Goal: Task Accomplishment & Management: Complete application form

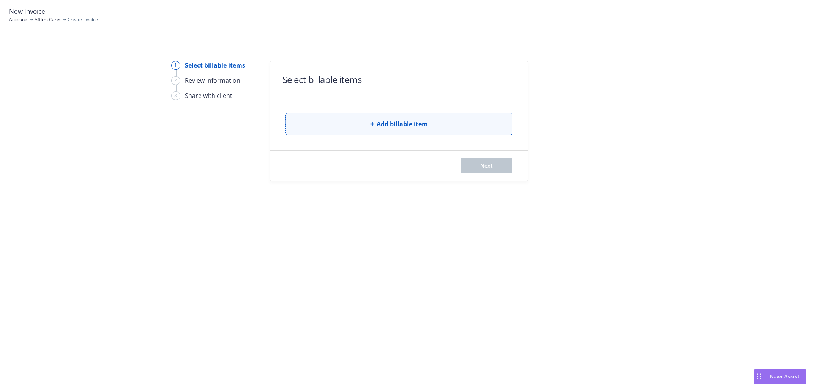
click at [338, 133] on button "Add billable item" at bounding box center [399, 124] width 227 height 22
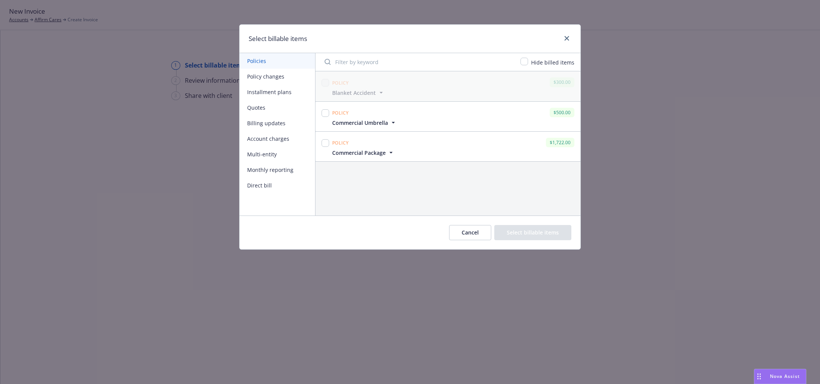
click at [179, 208] on div "Select billable items Policies Policy changes Installment plans Quotes Billing …" at bounding box center [410, 192] width 820 height 384
